Goal: Task Accomplishment & Management: Manage account settings

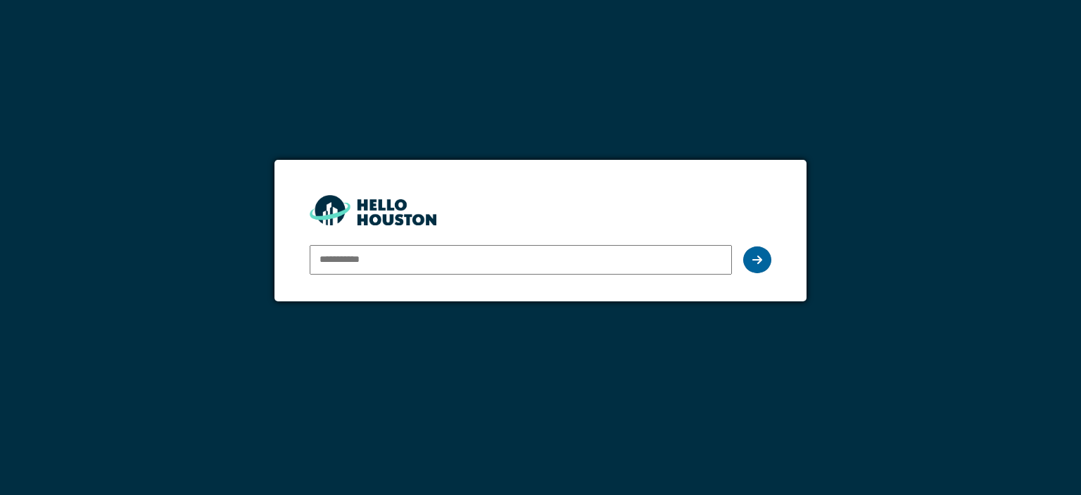
type input "**********"
click at [761, 258] on icon at bounding box center [757, 259] width 10 height 11
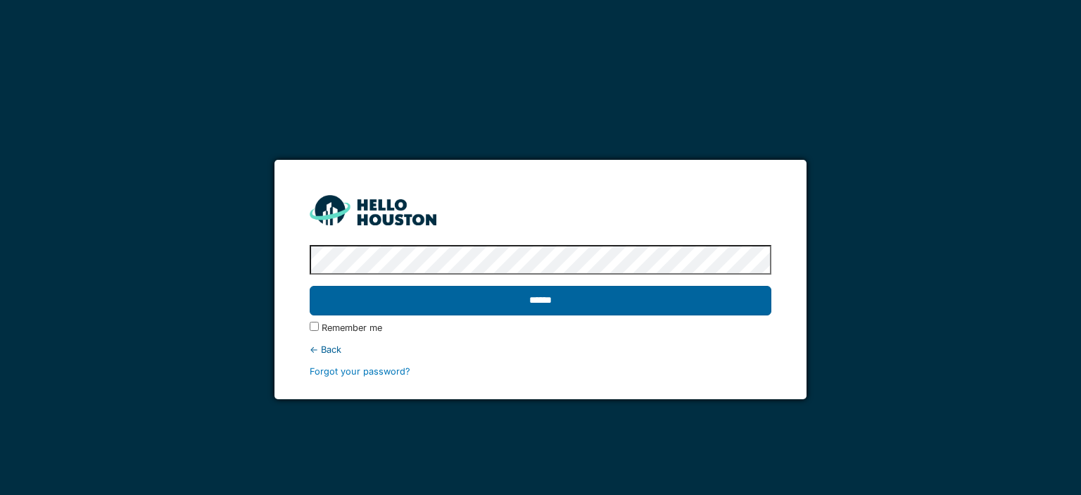
click at [605, 303] on input "******" at bounding box center [540, 301] width 461 height 30
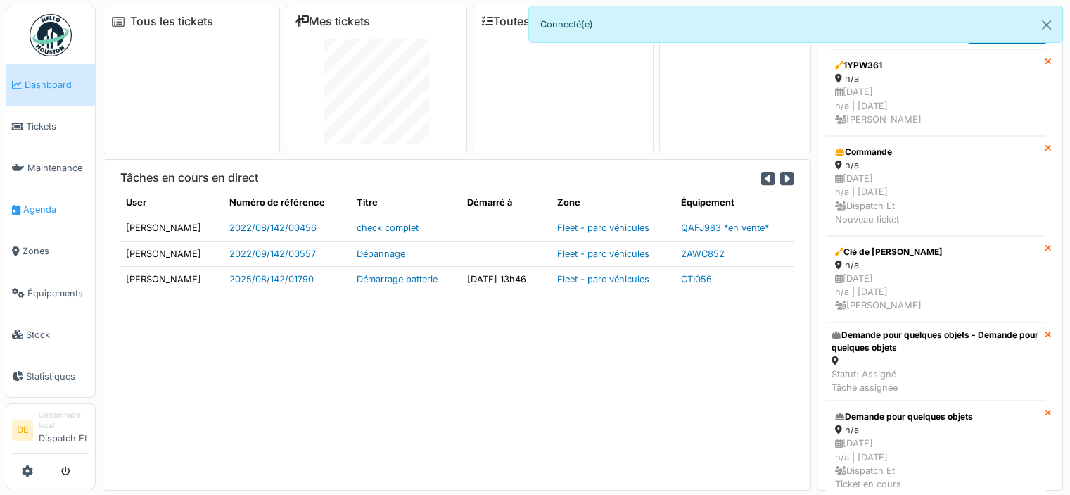
click at [32, 208] on span "Agenda" at bounding box center [56, 209] width 66 height 13
